Goal: Obtain resource: Obtain resource

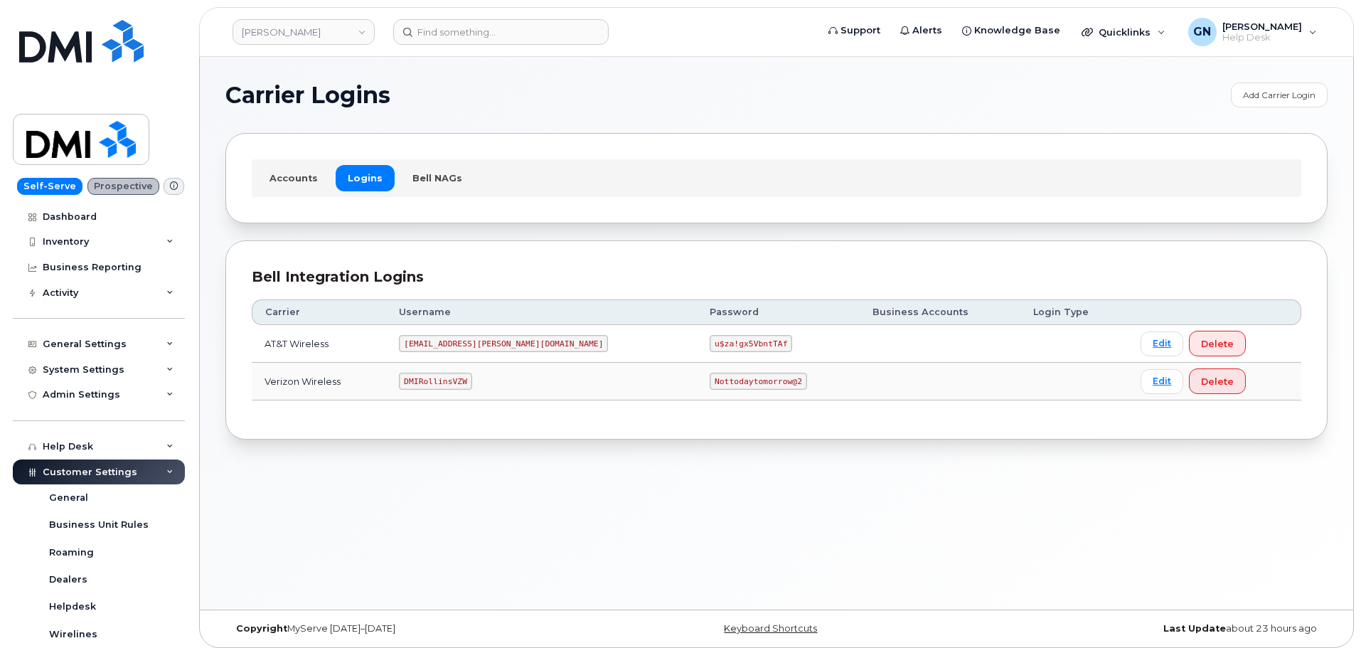
click at [455, 382] on code "DMIRollinsVZW" at bounding box center [435, 381] width 73 height 17
copy code "DMIRollinsVZW"
click at [710, 383] on code "Nottodaytomorrow@2" at bounding box center [758, 381] width 97 height 17
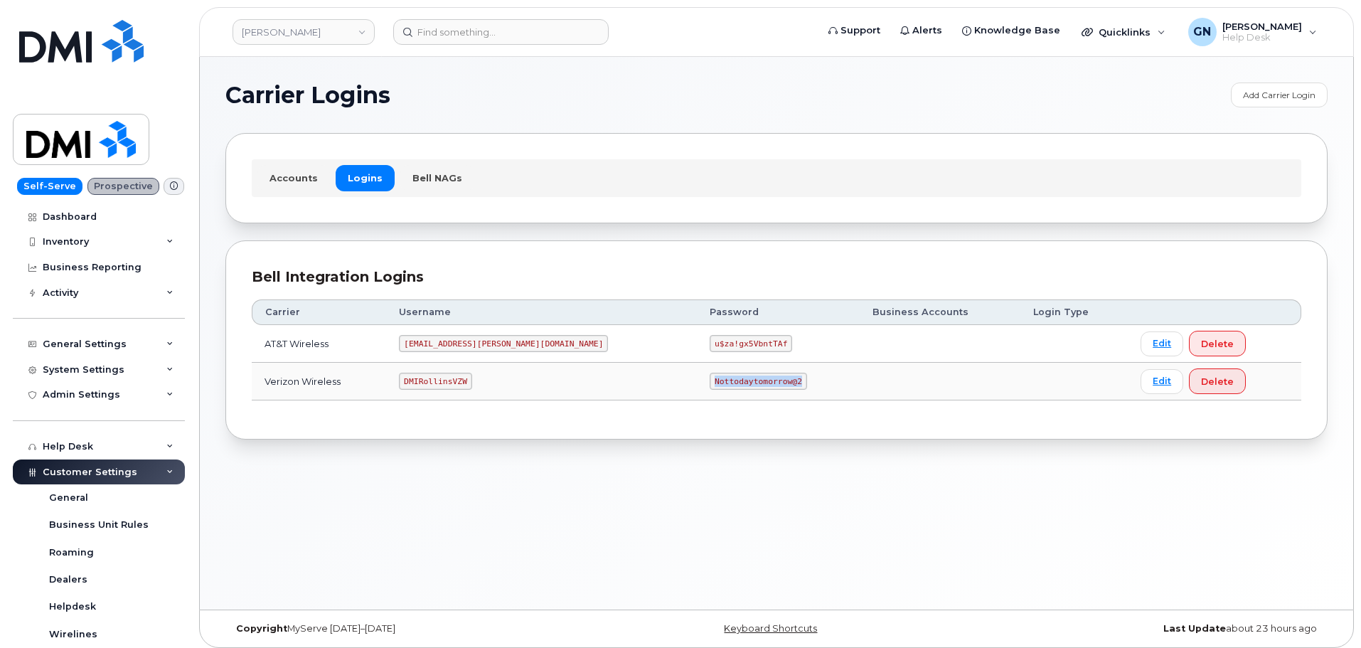
click at [710, 383] on code "Nottodaytomorrow@2" at bounding box center [758, 381] width 97 height 17
copy code "Nottodaytomorrow@2"
